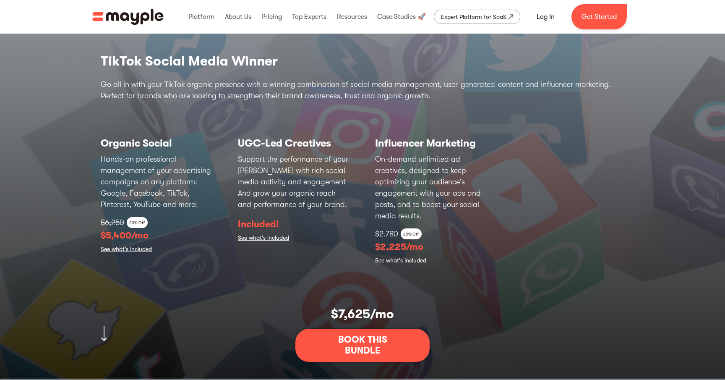
scroll to position [2195, 0]
click at [281, 199] on p "Support the performance of your [PERSON_NAME] with rich social media activity a…" at bounding box center [294, 181] width 112 height 57
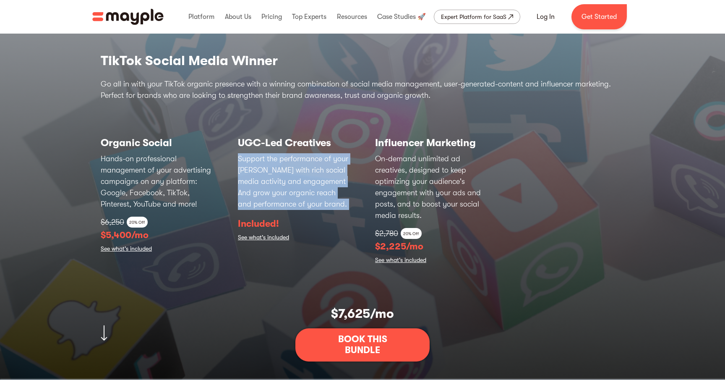
click at [281, 199] on p "Support the performance of your [PERSON_NAME] with rich social media activity a…" at bounding box center [294, 181] width 112 height 57
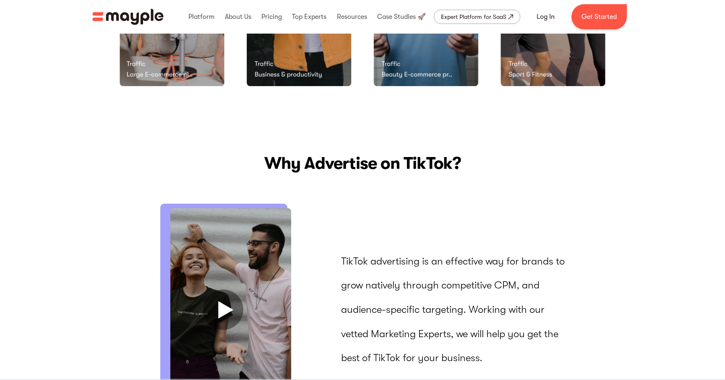
scroll to position [463, 0]
